Goal: Navigation & Orientation: Understand site structure

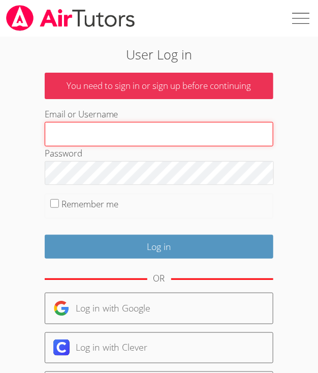
type input "[EMAIL_ADDRESS][DOMAIN_NAME]"
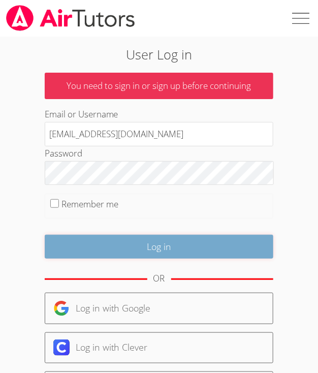
click at [149, 246] on input "Log in" at bounding box center [159, 247] width 229 height 24
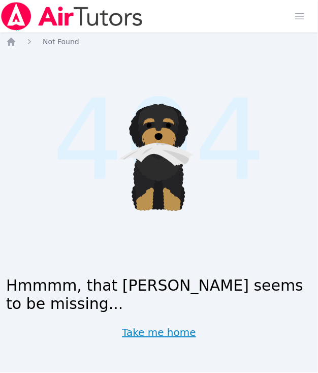
click at [163, 333] on link "Take me home" at bounding box center [159, 333] width 74 height 14
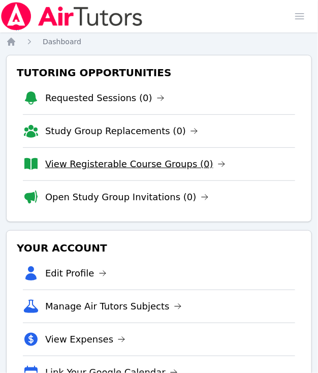
click at [169, 166] on link "View Registerable Course Groups (0)" at bounding box center [135, 164] width 181 height 14
click at [81, 40] on span "Dashboard" at bounding box center [62, 42] width 39 height 8
click at [289, 8] on span "button" at bounding box center [300, 16] width 22 height 22
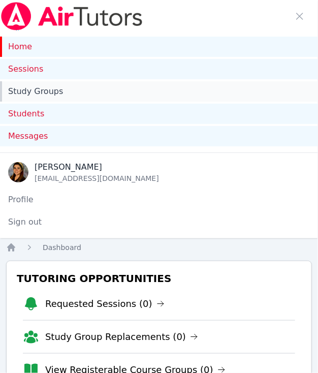
click at [47, 92] on link "Study Groups" at bounding box center [159, 91] width 318 height 20
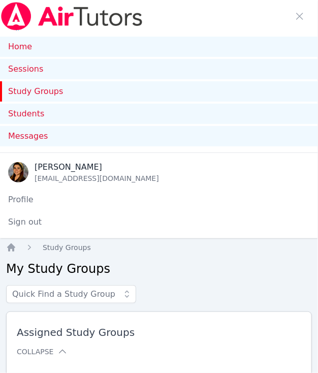
scroll to position [98, 0]
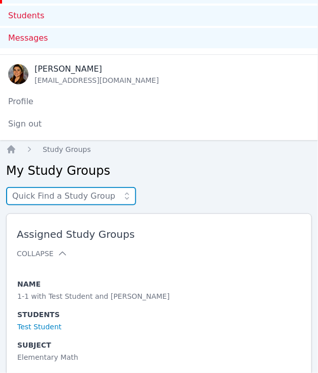
click at [136, 199] on input "text" at bounding box center [71, 196] width 130 height 18
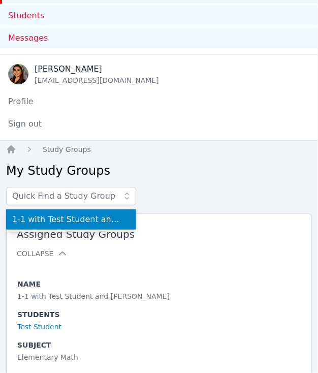
scroll to position [0, 0]
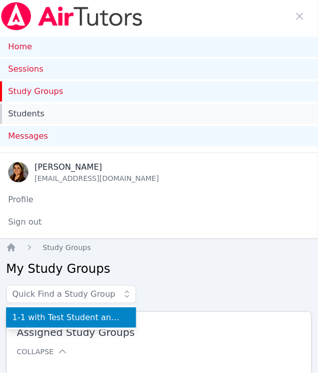
click at [132, 119] on link "Students" at bounding box center [159, 114] width 318 height 20
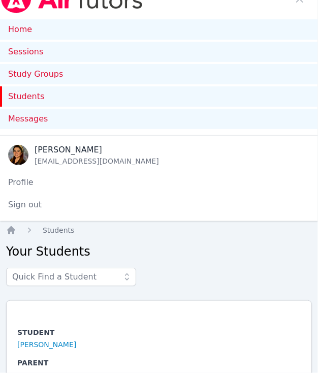
scroll to position [18, 0]
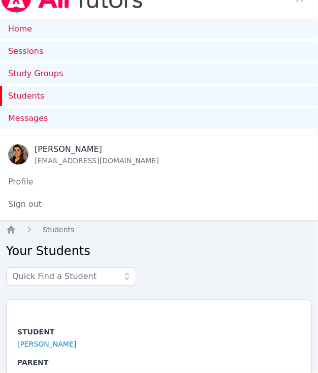
click at [132, 281] on icon at bounding box center [127, 277] width 10 height 10
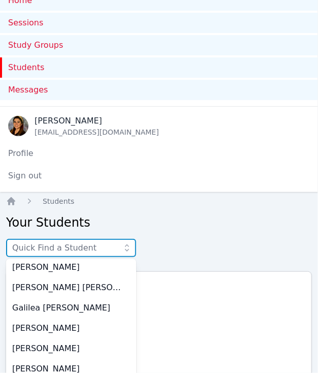
scroll to position [0, 0]
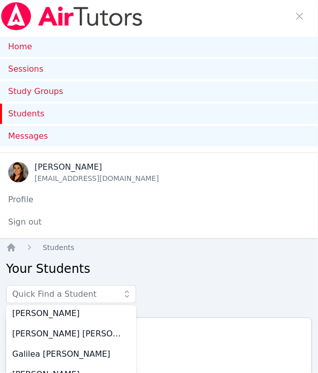
click at [171, 161] on div "[PERSON_NAME] [EMAIL_ADDRESS][DOMAIN_NAME]" at bounding box center [159, 172] width 318 height 22
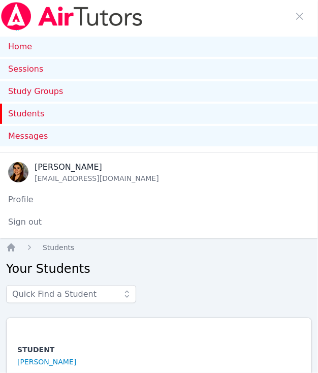
click at [70, 178] on div "[EMAIL_ADDRESS][DOMAIN_NAME]" at bounding box center [97, 178] width 125 height 10
click at [15, 249] on icon "Breadcrumb" at bounding box center [11, 248] width 8 height 8
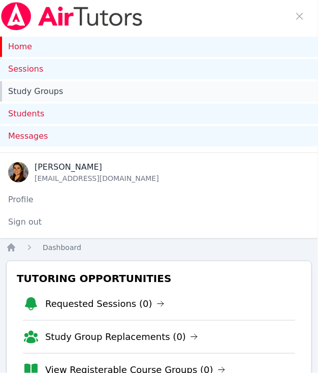
click at [64, 96] on link "Study Groups" at bounding box center [159, 91] width 318 height 20
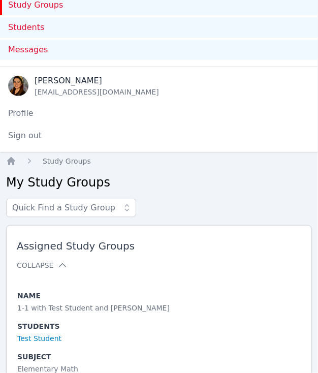
scroll to position [98, 0]
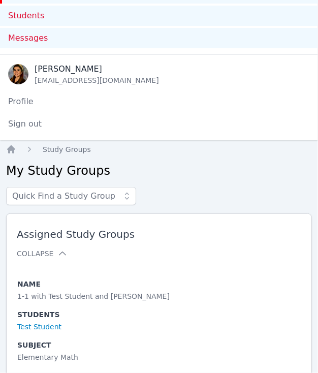
click at [129, 198] on icon at bounding box center [127, 196] width 4 height 7
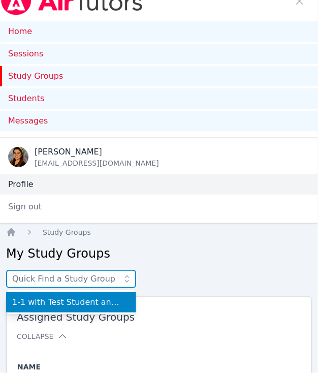
scroll to position [0, 0]
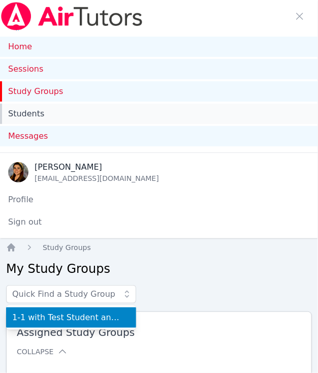
click at [40, 121] on link "Students" at bounding box center [159, 114] width 318 height 20
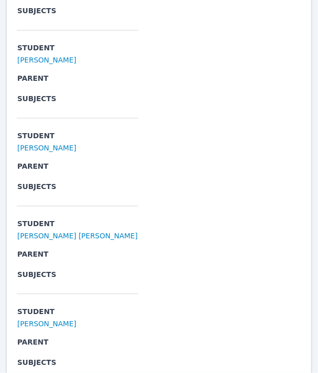
scroll to position [480, 0]
